Goal: Information Seeking & Learning: Learn about a topic

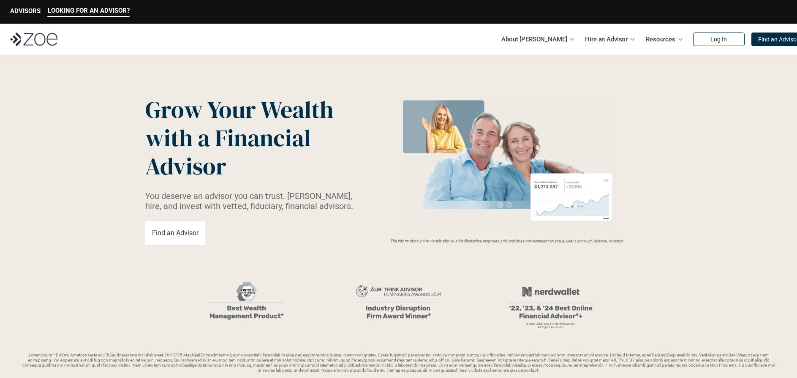
click at [633, 152] on div "The information in the visuals above is for illustrative purposes only and does…" at bounding box center [507, 169] width 289 height 147
click at [543, 79] on link "Fees & Costs" at bounding box center [535, 66] width 16 height 27
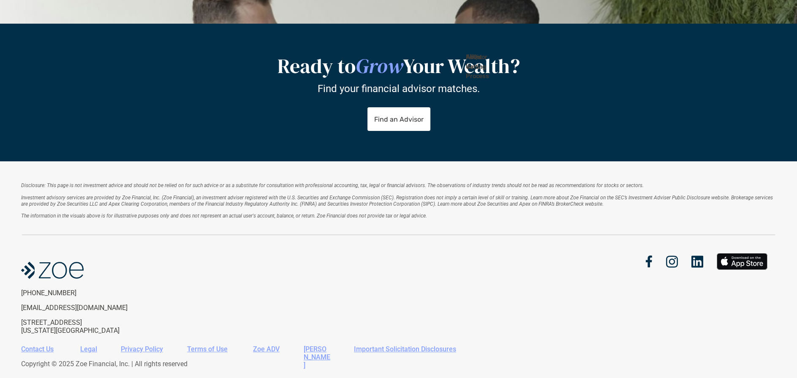
click at [482, 65] on link "About Us" at bounding box center [474, 61] width 16 height 17
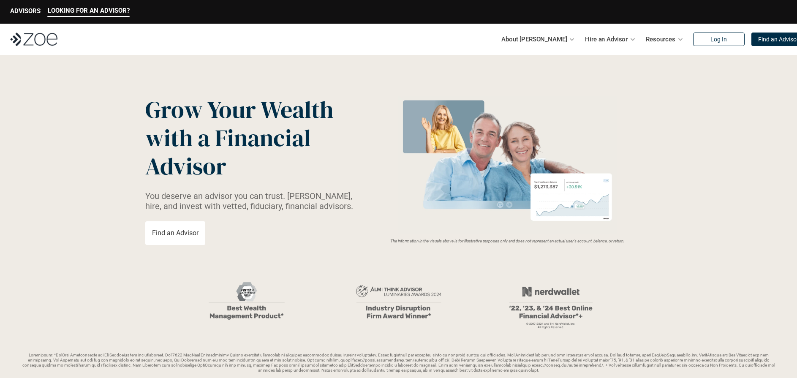
click at [633, 152] on div "The information in the visuals above is for illustrative purposes only and does…" at bounding box center [507, 169] width 289 height 147
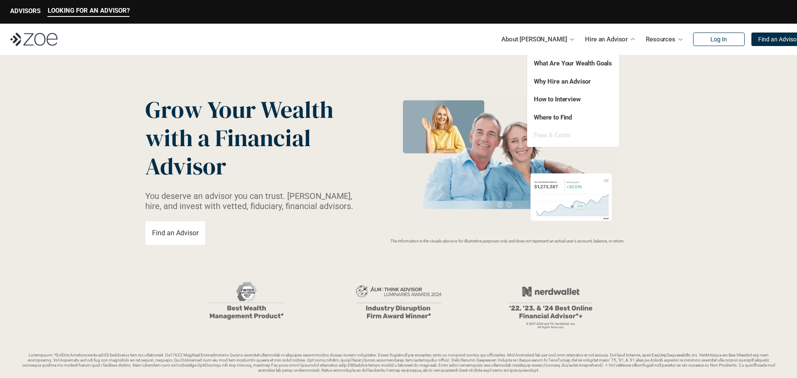
click at [556, 134] on link "Fees & Costs" at bounding box center [552, 135] width 37 height 8
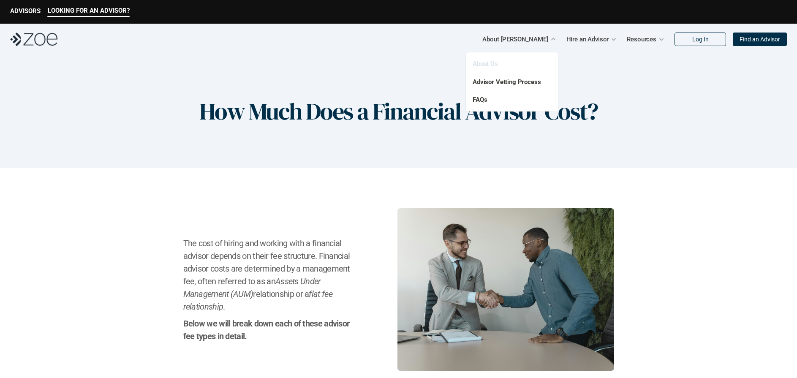
click at [491, 65] on link "About Us" at bounding box center [485, 64] width 25 height 8
